Goal: Communication & Community: Ask a question

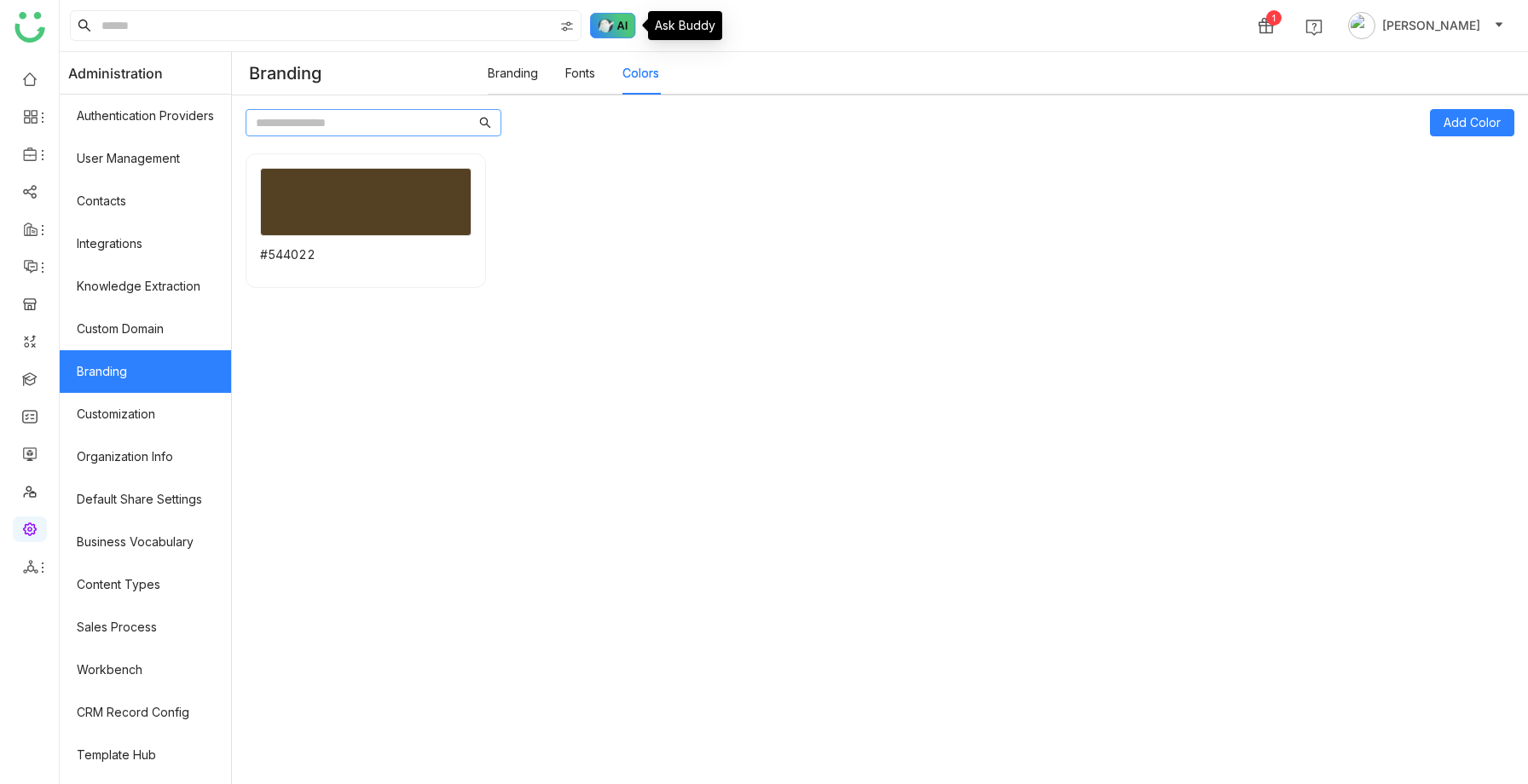
click at [606, 23] on img at bounding box center [613, 26] width 46 height 26
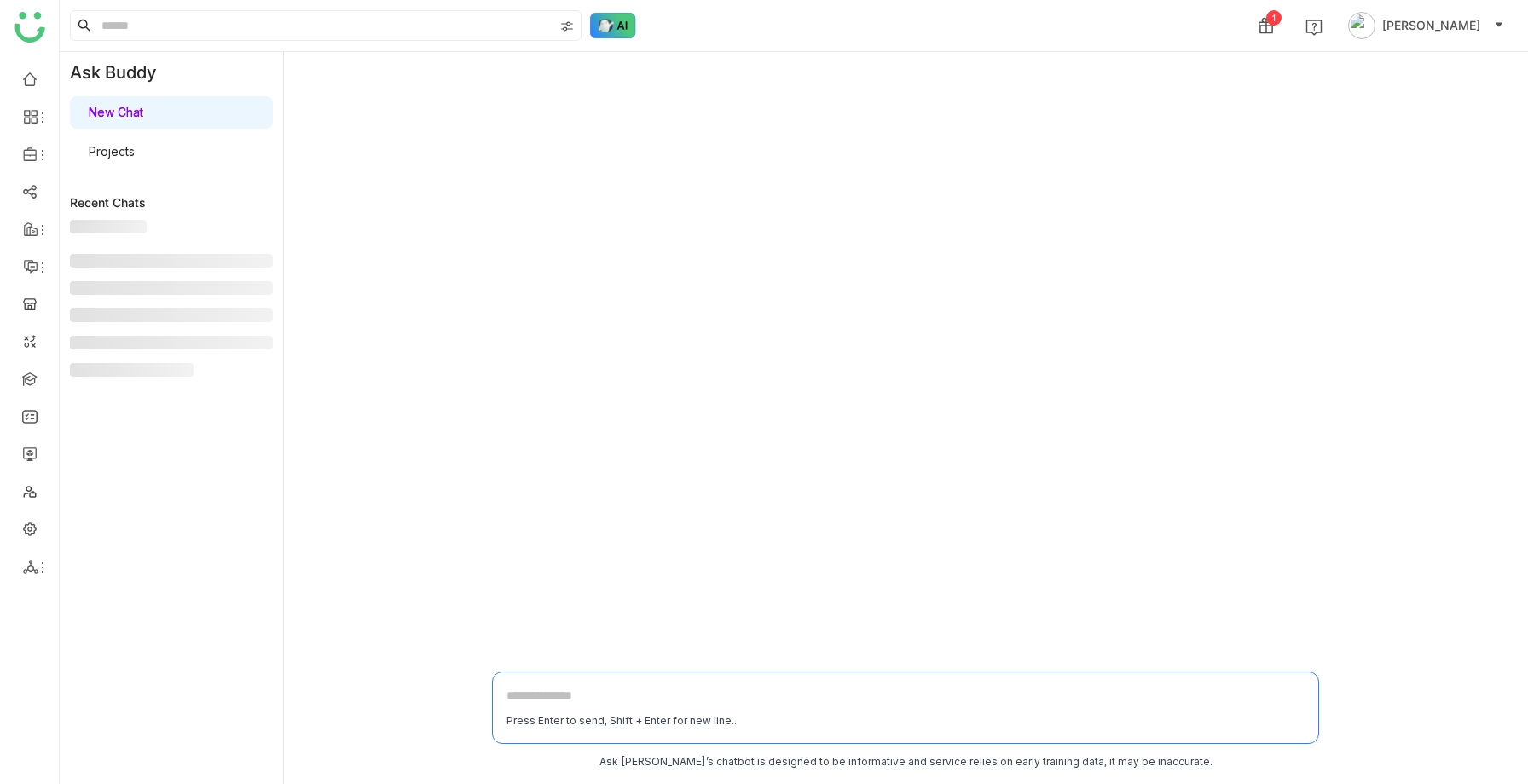
click at [608, 25] on img at bounding box center [613, 26] width 46 height 26
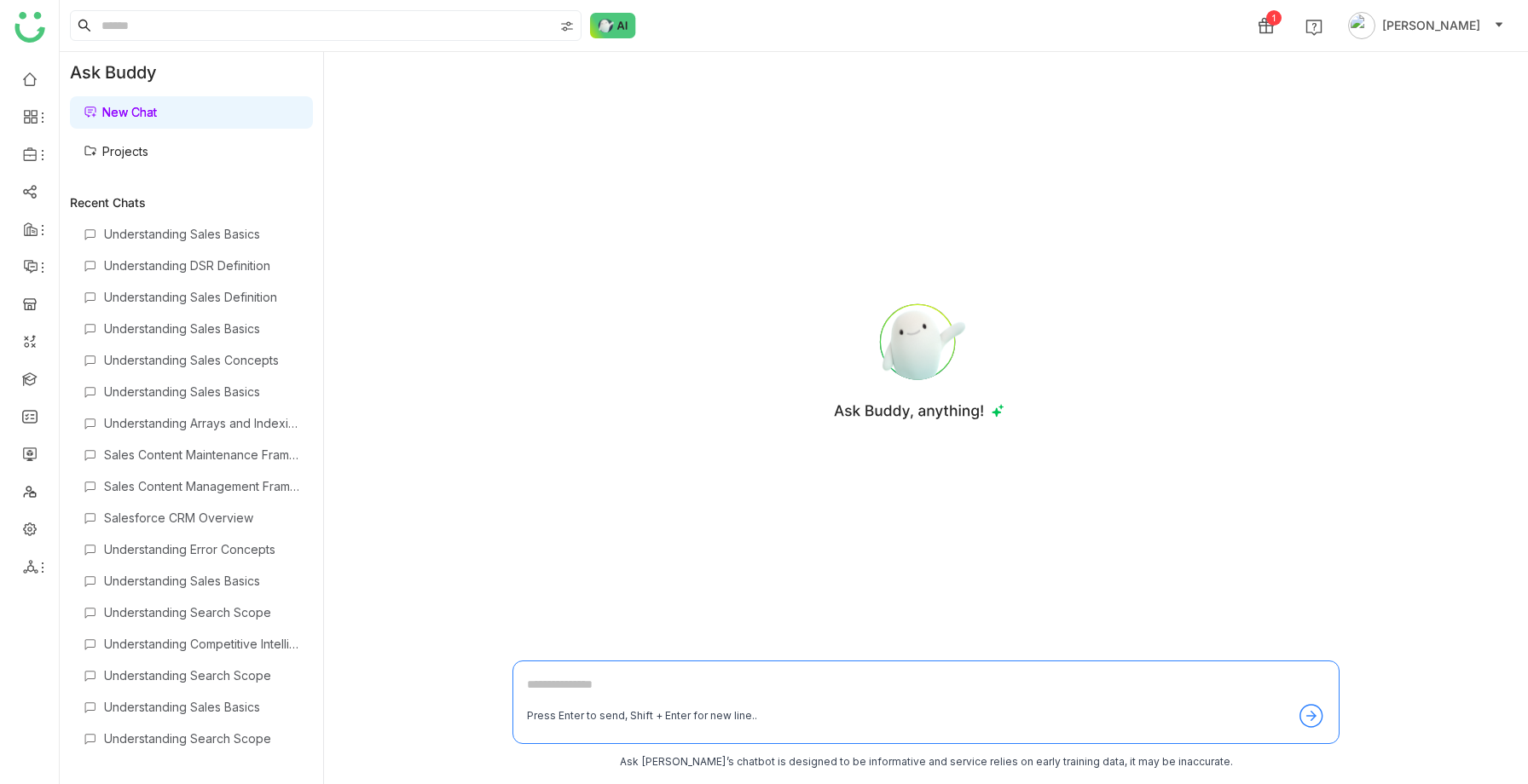
click at [555, 692] on textarea at bounding box center [926, 688] width 798 height 27
type textarea "**********"
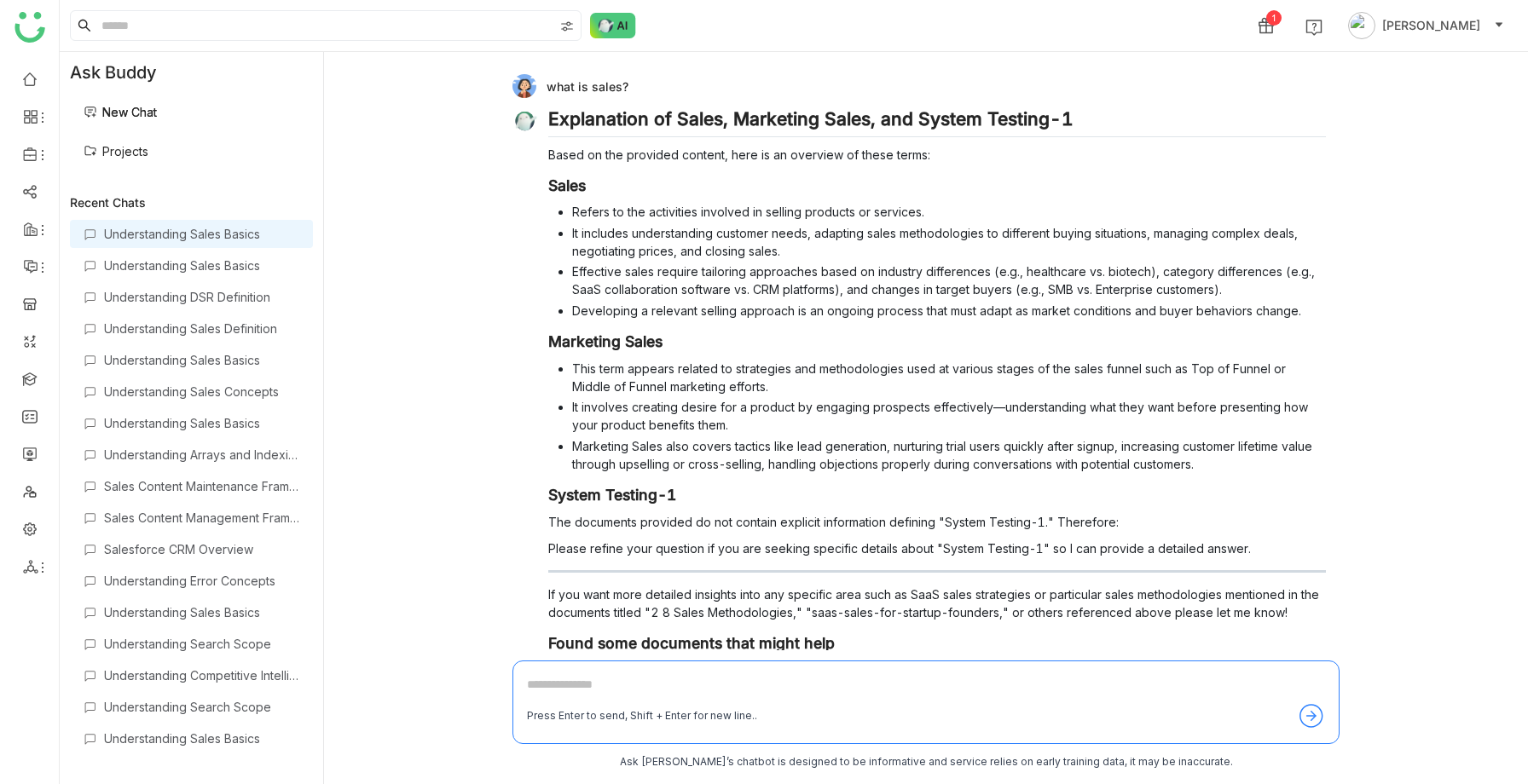
scroll to position [160, 0]
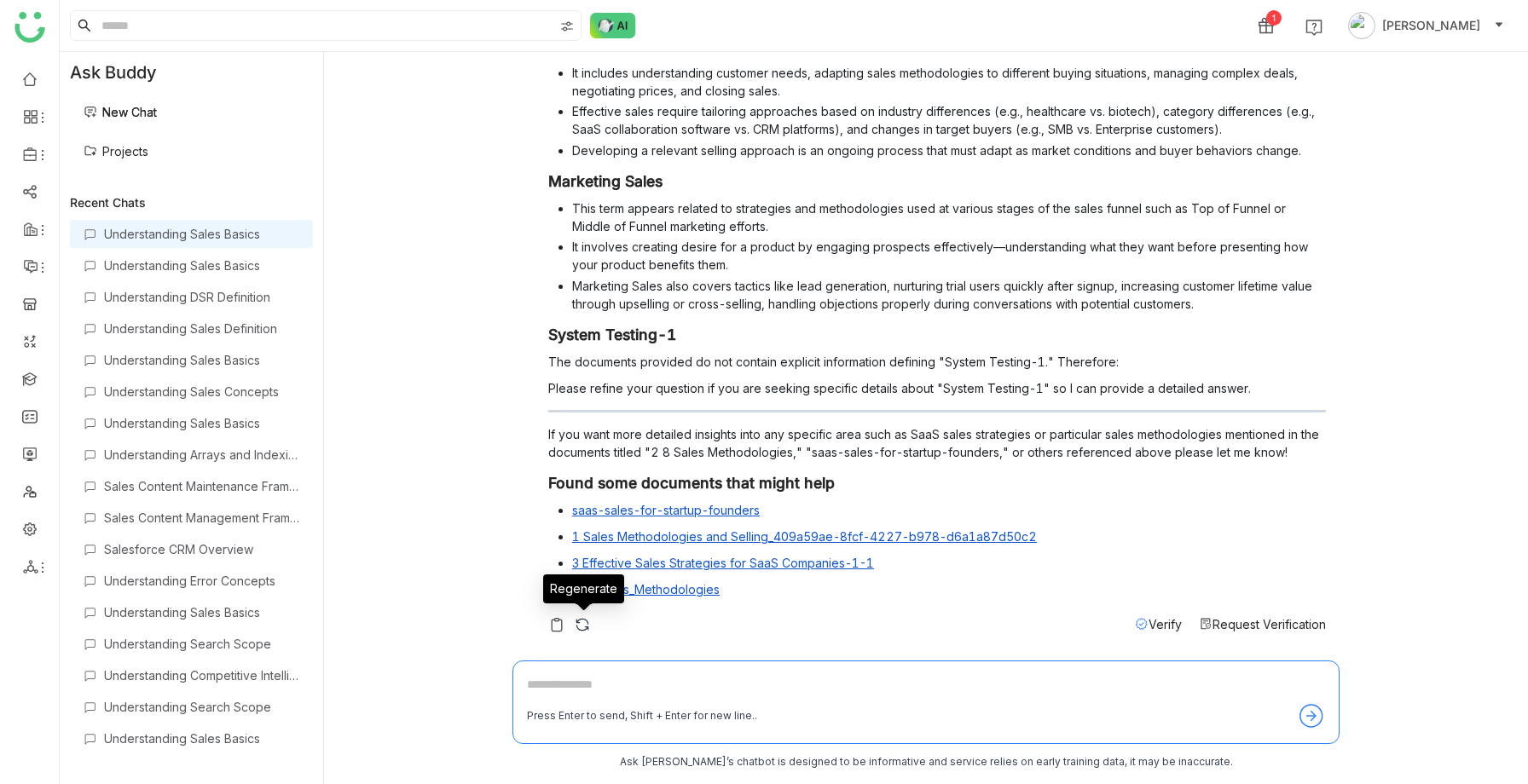
click at [577, 627] on img at bounding box center [582, 624] width 17 height 17
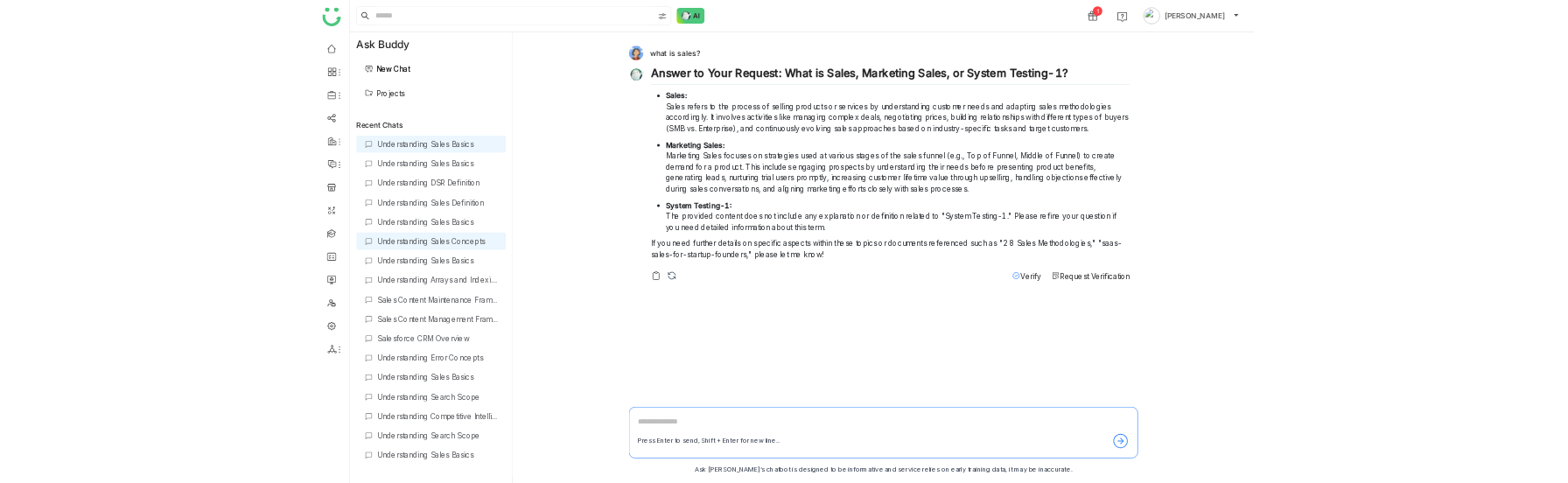
scroll to position [16, 0]
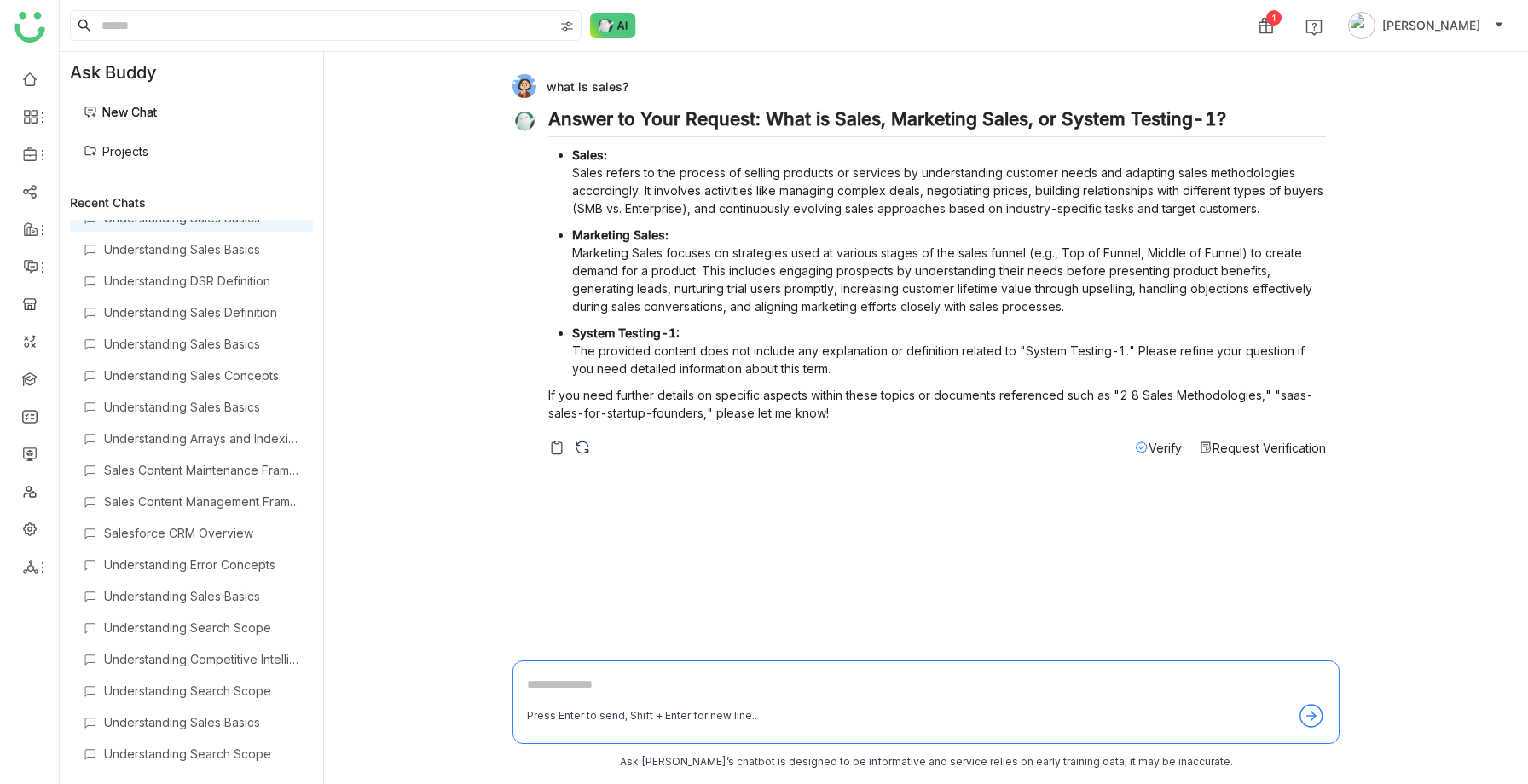
click at [120, 150] on link "Projects" at bounding box center [116, 151] width 65 height 14
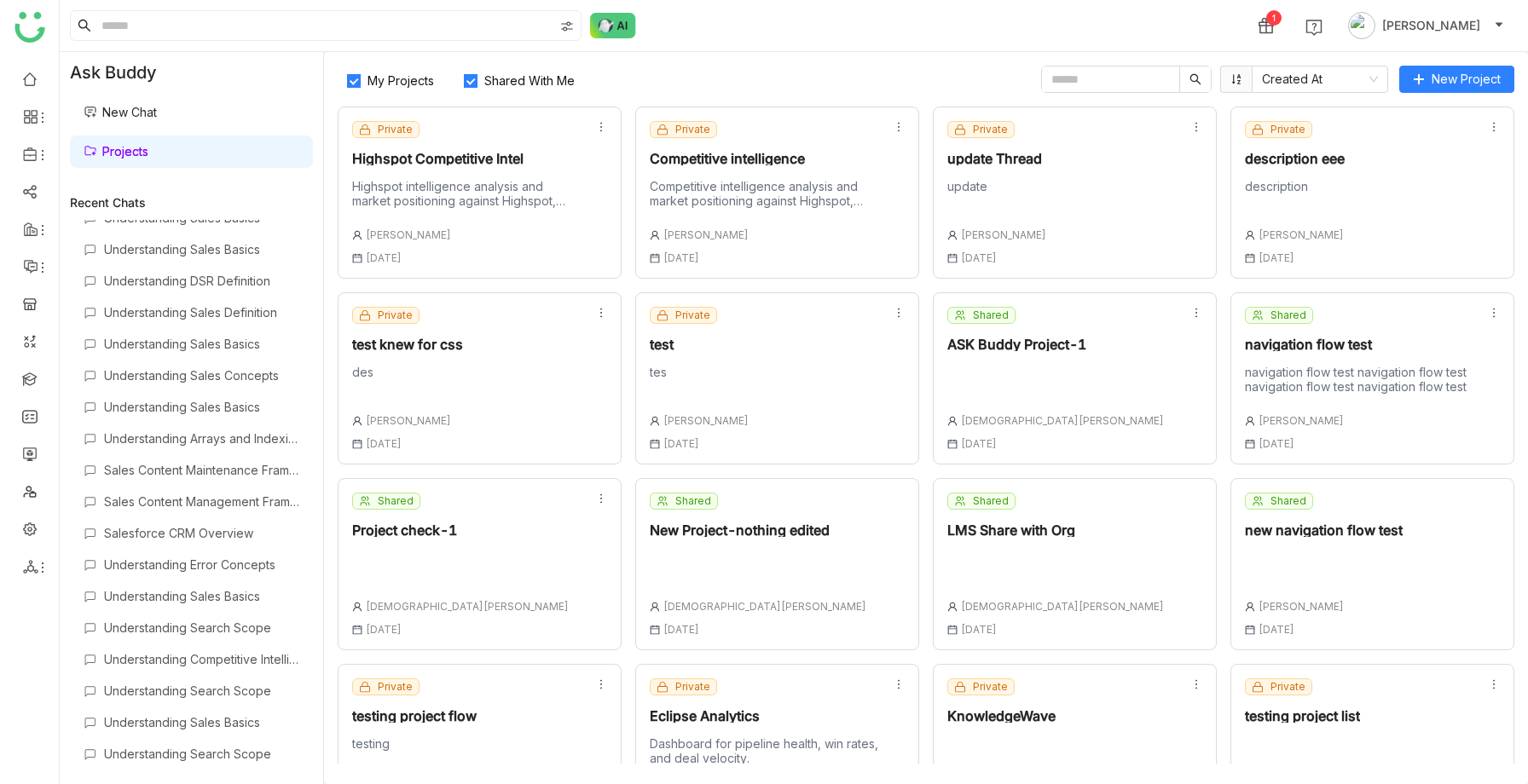
click at [548, 250] on div "[PERSON_NAME] [DATE]" at bounding box center [466, 246] width 230 height 36
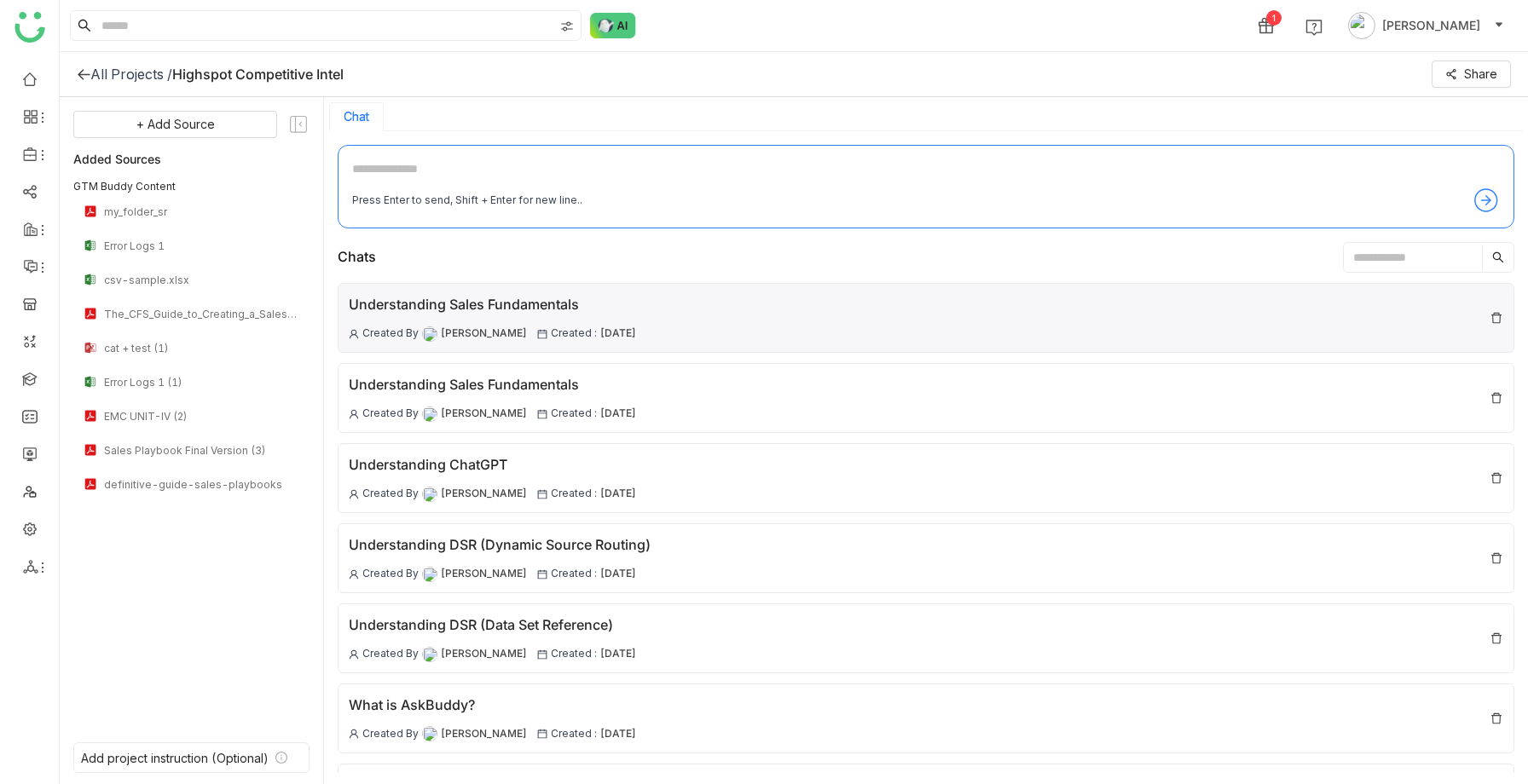
click at [438, 320] on div "Understanding Sales Fundamentals Created By [PERSON_NAME] Created : [DATE]" at bounding box center [492, 318] width 287 height 48
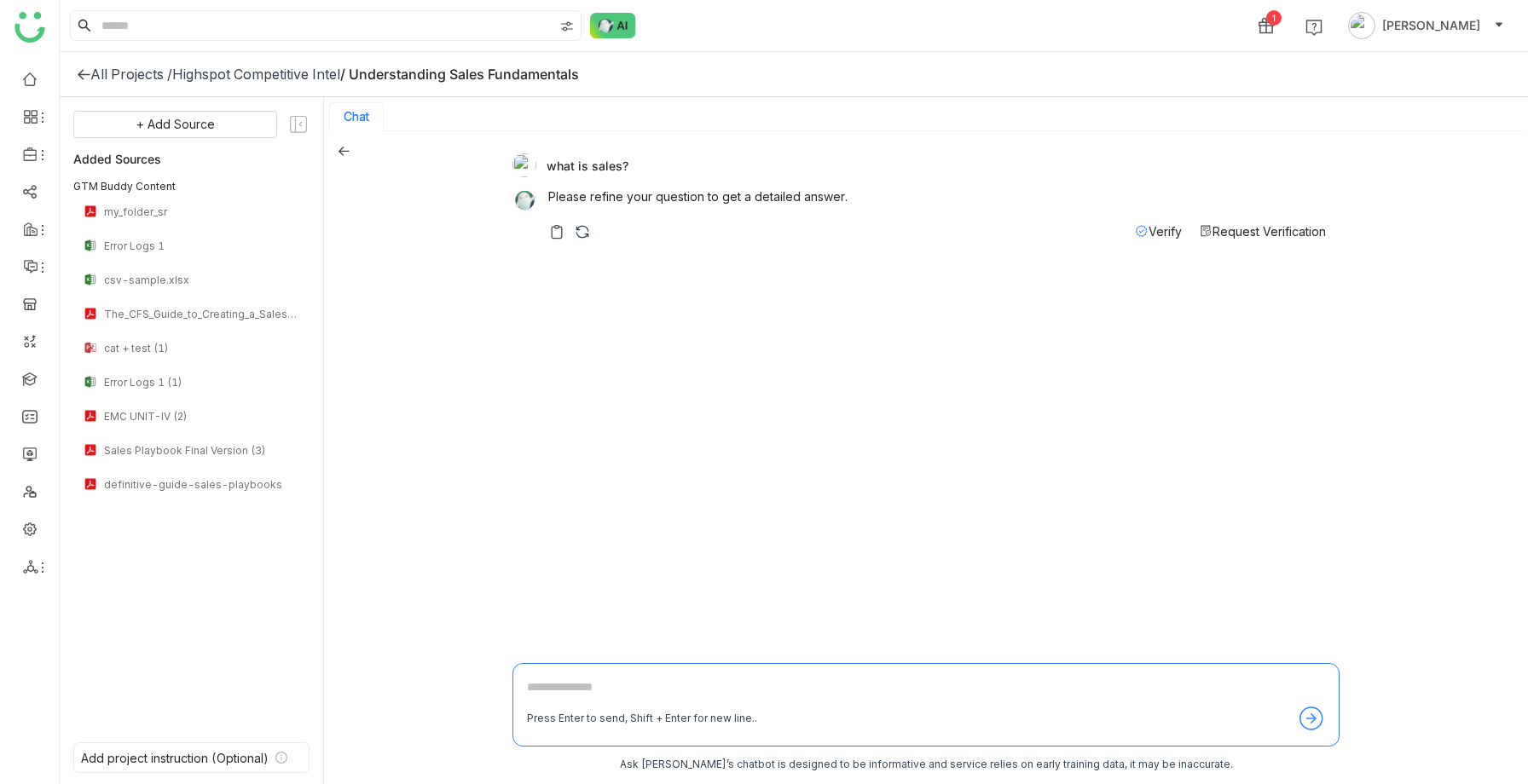
click at [622, 694] on textarea at bounding box center [926, 691] width 798 height 27
type textarea "**********"
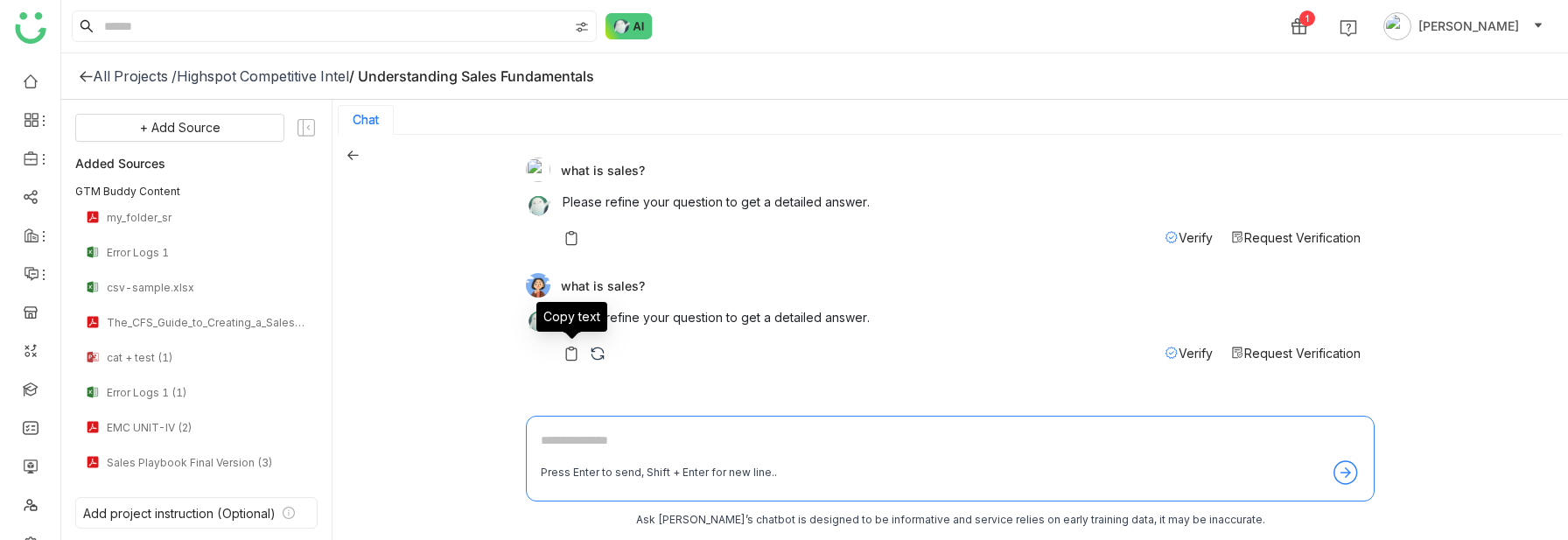
click at [567, 347] on img at bounding box center [571, 353] width 17 height 17
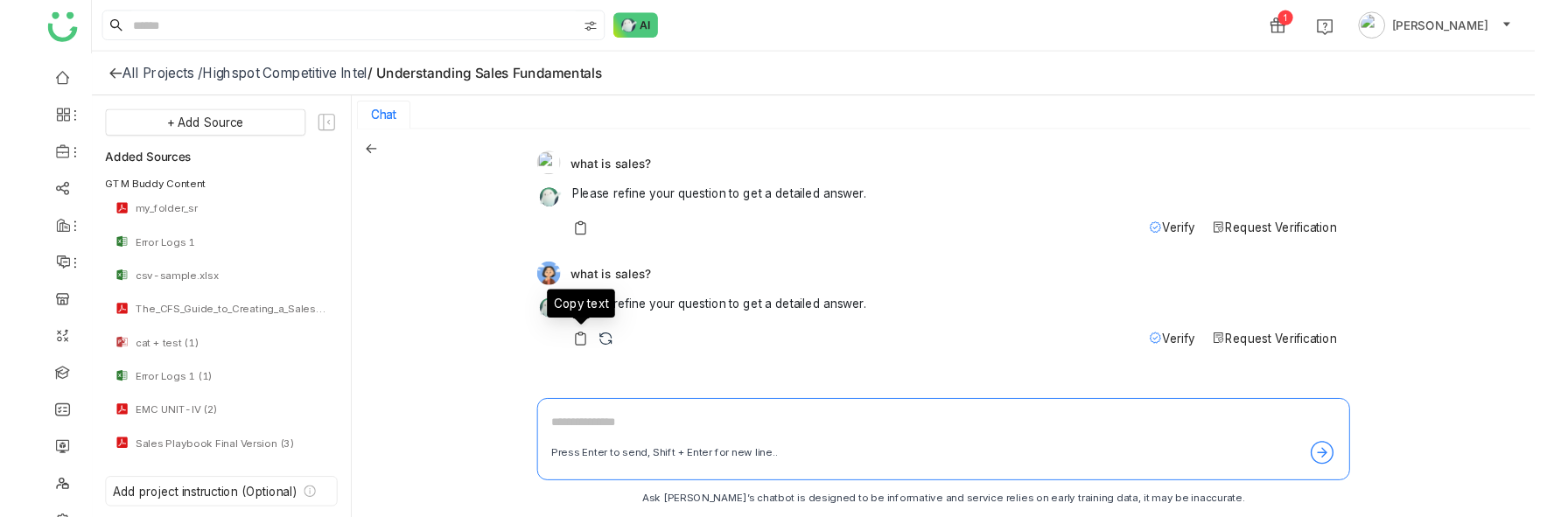
scroll to position [3, 0]
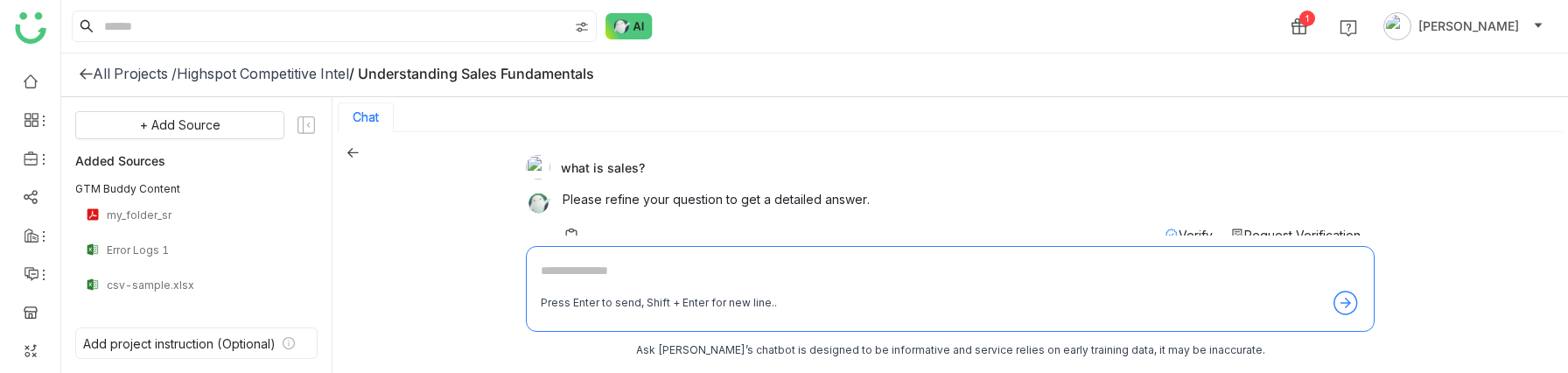
click at [89, 67] on icon at bounding box center [85, 73] width 14 height 14
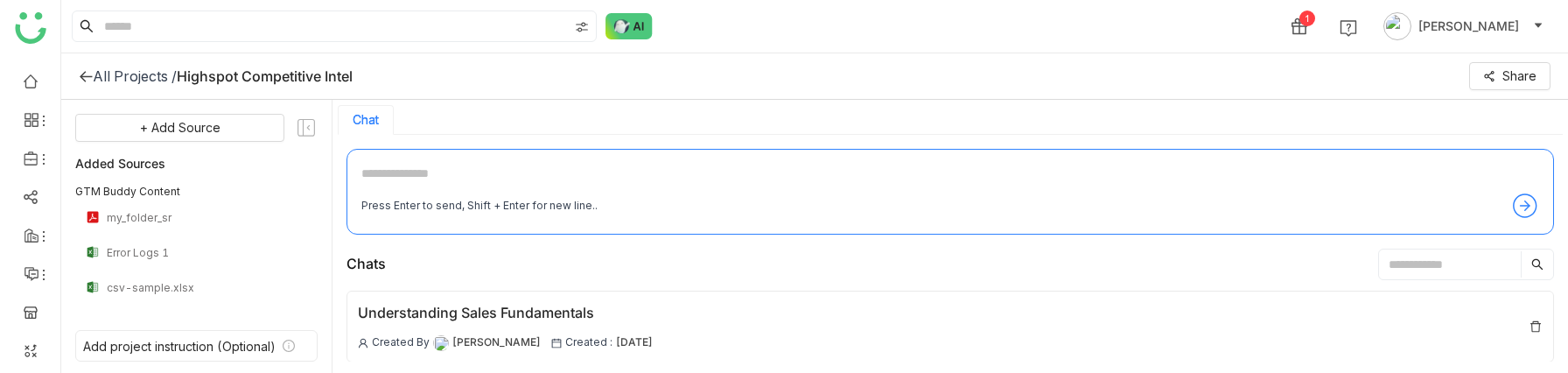
click at [409, 173] on textarea at bounding box center [950, 177] width 1178 height 28
type textarea "**********"
click at [79, 76] on icon at bounding box center [85, 76] width 14 height 14
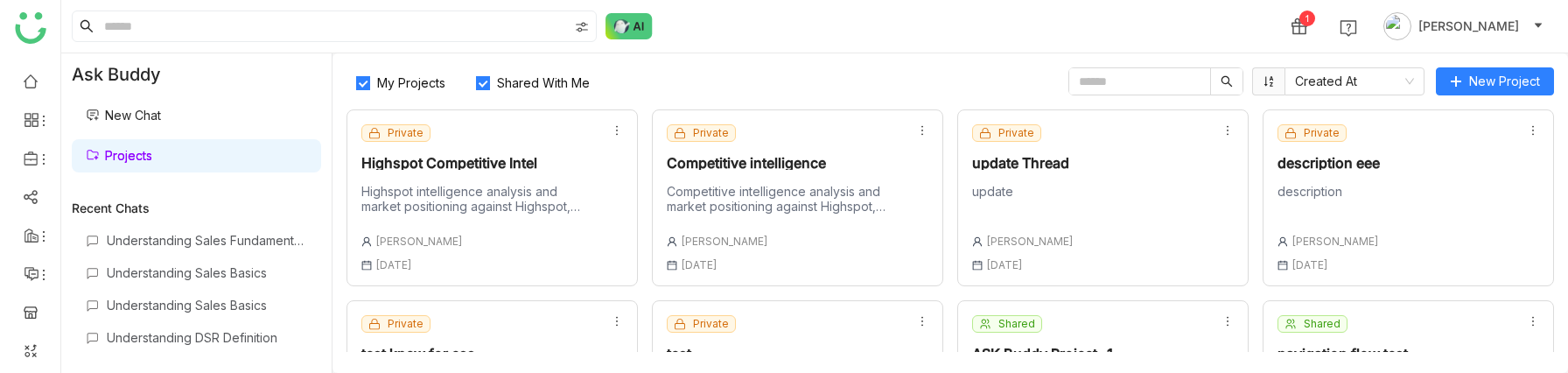
click at [161, 117] on link "New Chat" at bounding box center [123, 115] width 75 height 14
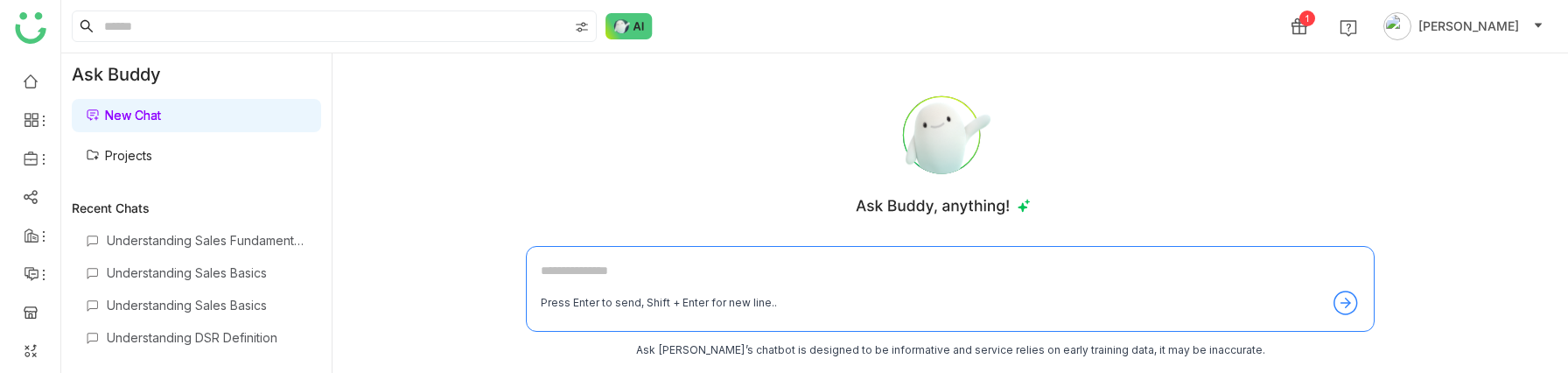
click at [582, 270] on textarea at bounding box center [950, 275] width 819 height 28
type textarea "**********"
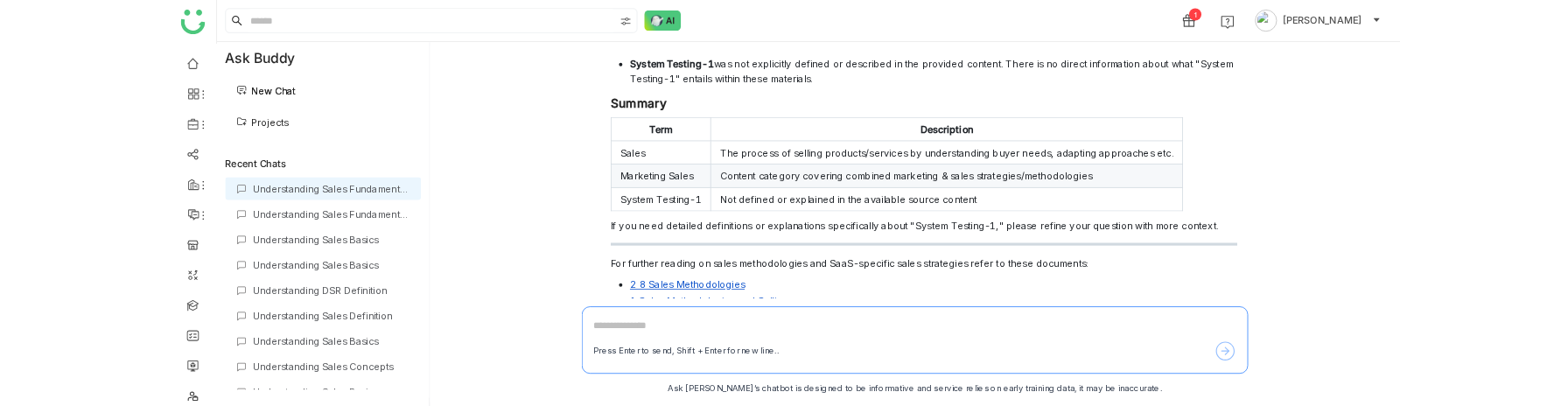
scroll to position [342, 0]
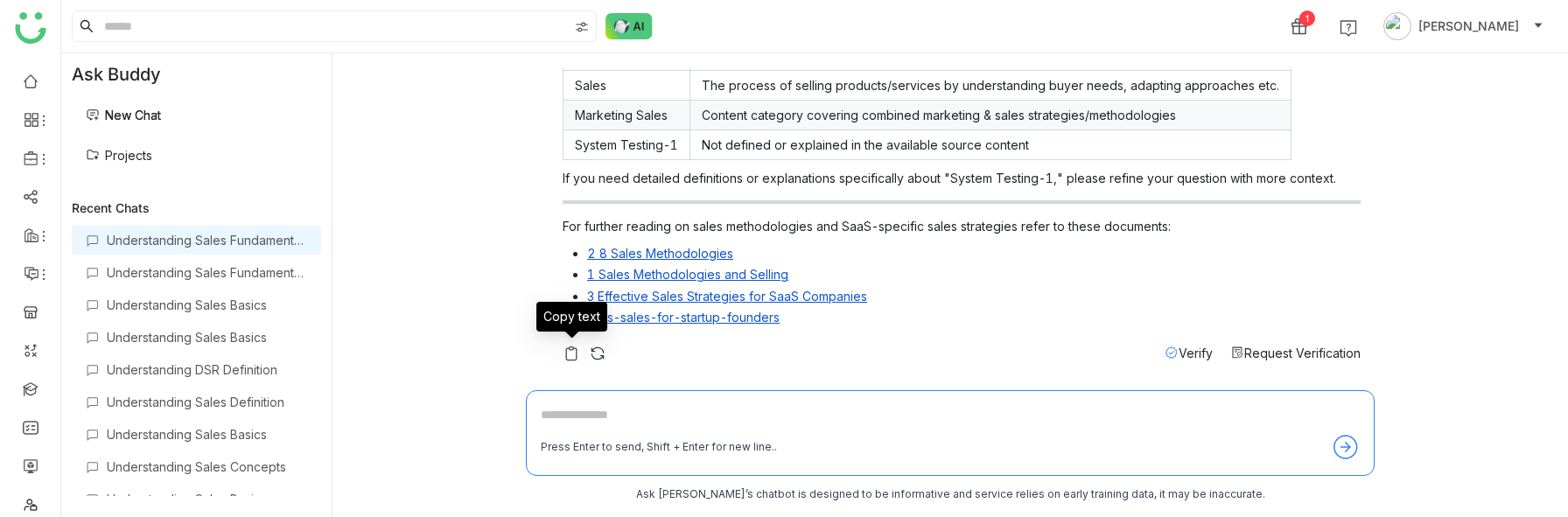
click at [566, 351] on img at bounding box center [571, 353] width 17 height 17
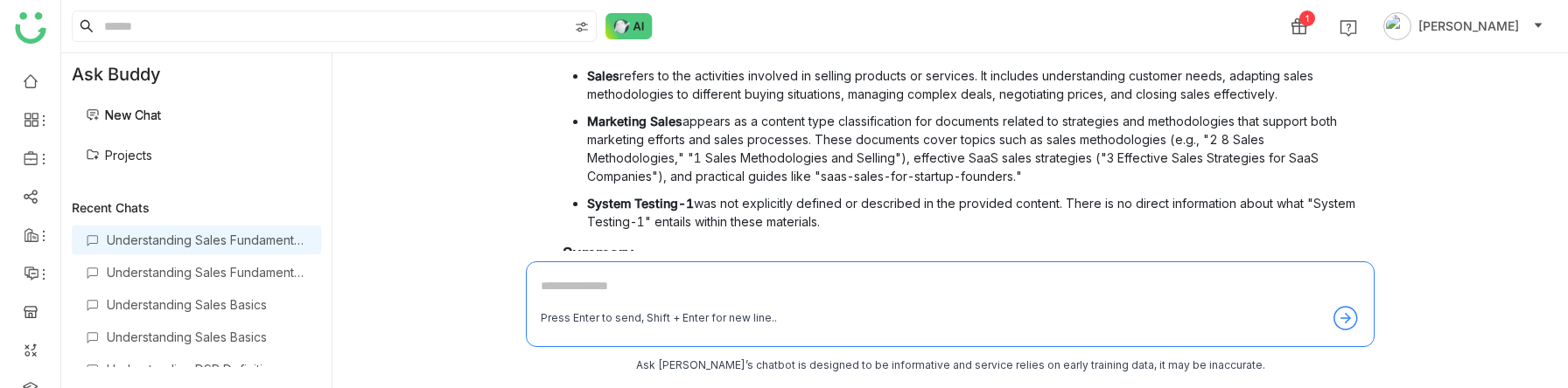
scroll to position [0, 0]
